Goal: Find specific page/section: Find specific page/section

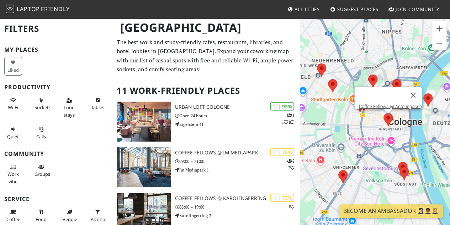
click at [384, 113] on area at bounding box center [384, 113] width 0 height 0
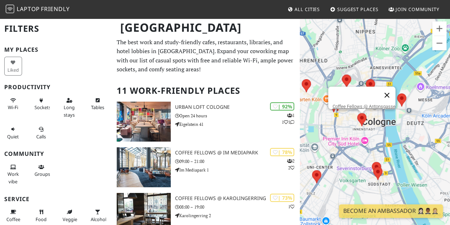
click at [388, 89] on button "Close" at bounding box center [387, 94] width 17 height 17
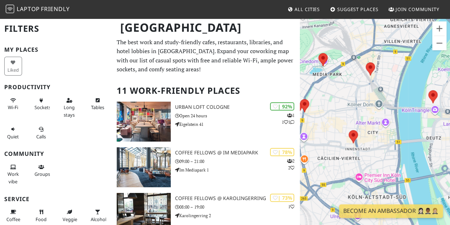
drag, startPoint x: 343, startPoint y: 105, endPoint x: 375, endPoint y: 111, distance: 32.9
click at [375, 111] on div "To navigate, press the arrow keys." at bounding box center [375, 130] width 150 height 225
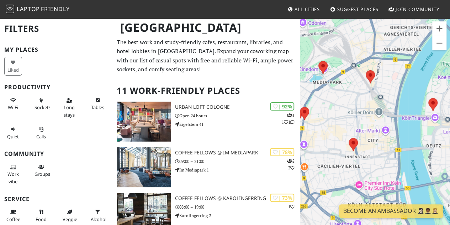
click at [369, 70] on div at bounding box center [370, 76] width 9 height 13
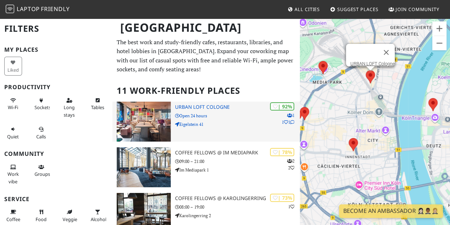
click at [207, 102] on div "| 92% 1 1 1 URBAN LOFT Cologne Open 24 hours Eigelstein 41" at bounding box center [237, 121] width 125 height 40
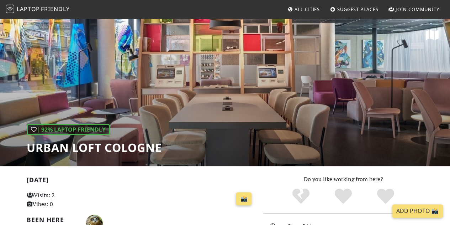
scroll to position [178, 0]
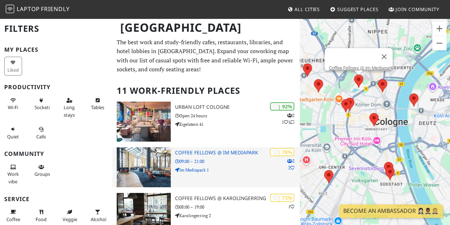
click at [223, 159] on p "09:00 – 21:00" at bounding box center [237, 161] width 125 height 7
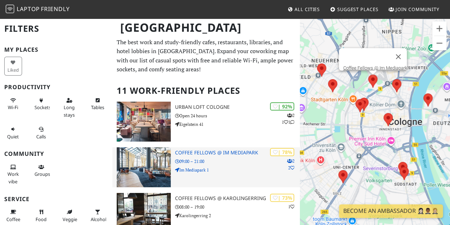
scroll to position [36, 0]
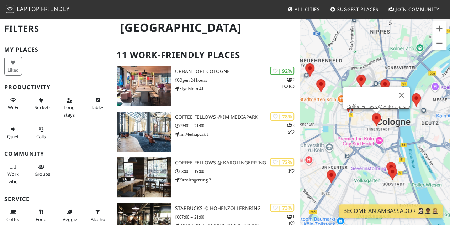
click at [372, 113] on area at bounding box center [372, 113] width 0 height 0
